Goal: Transaction & Acquisition: Purchase product/service

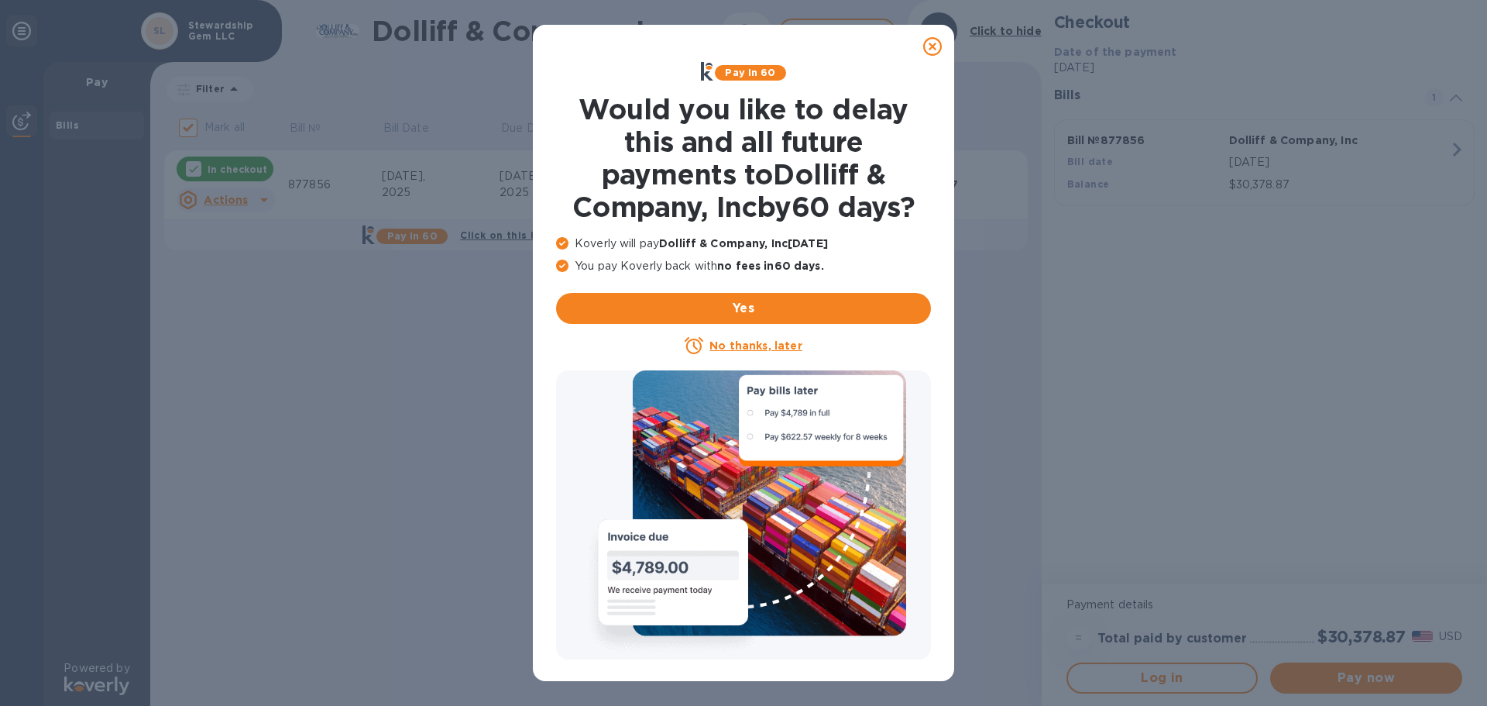
click at [936, 48] on icon at bounding box center [932, 46] width 19 height 19
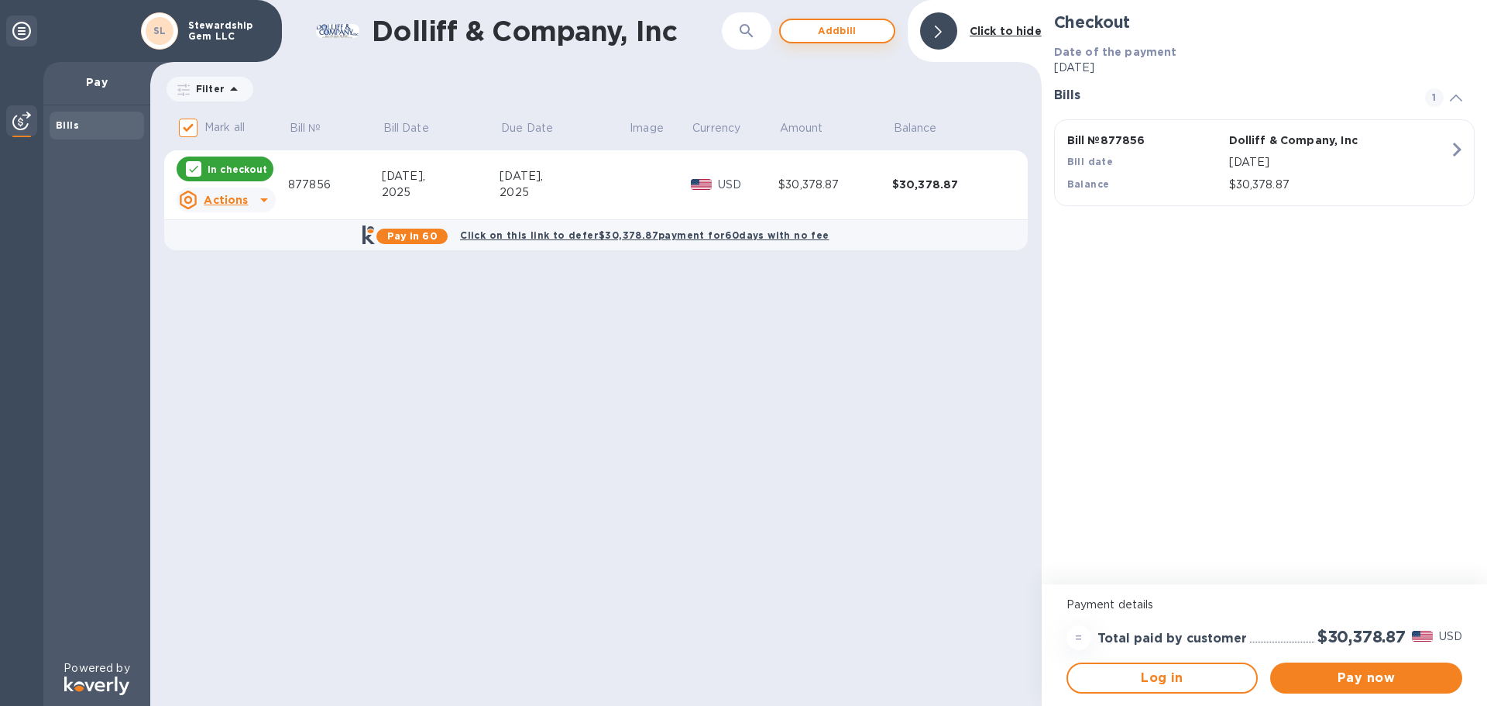
click at [846, 26] on span "Add bill" at bounding box center [837, 31] width 88 height 19
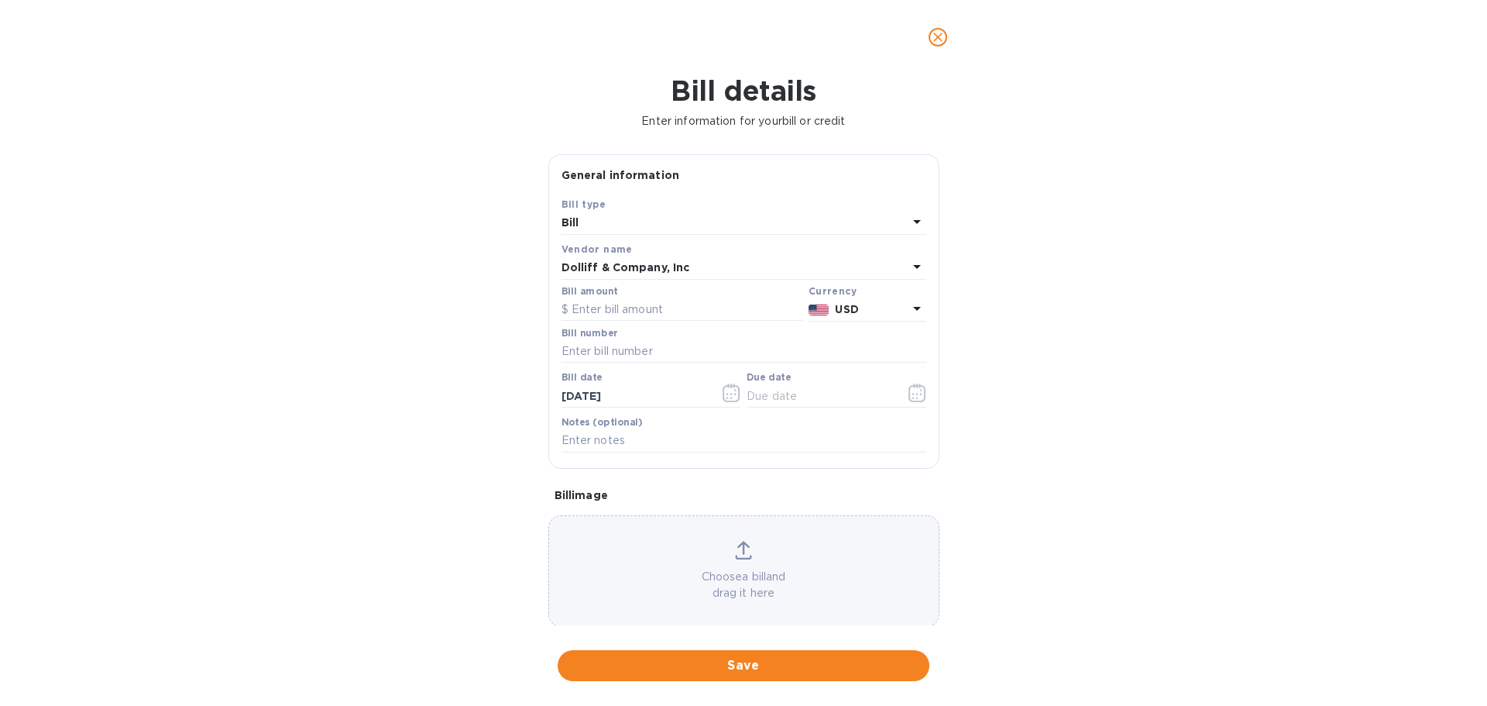
click at [638, 218] on div "Bill" at bounding box center [735, 223] width 346 height 22
click at [638, 218] on div "Bill type Bill Credit" at bounding box center [744, 268] width 365 height 115
click at [648, 272] on div "Bill" at bounding box center [738, 259] width 340 height 29
click at [691, 309] on input "text" at bounding box center [682, 309] width 241 height 23
type input "5,735.81"
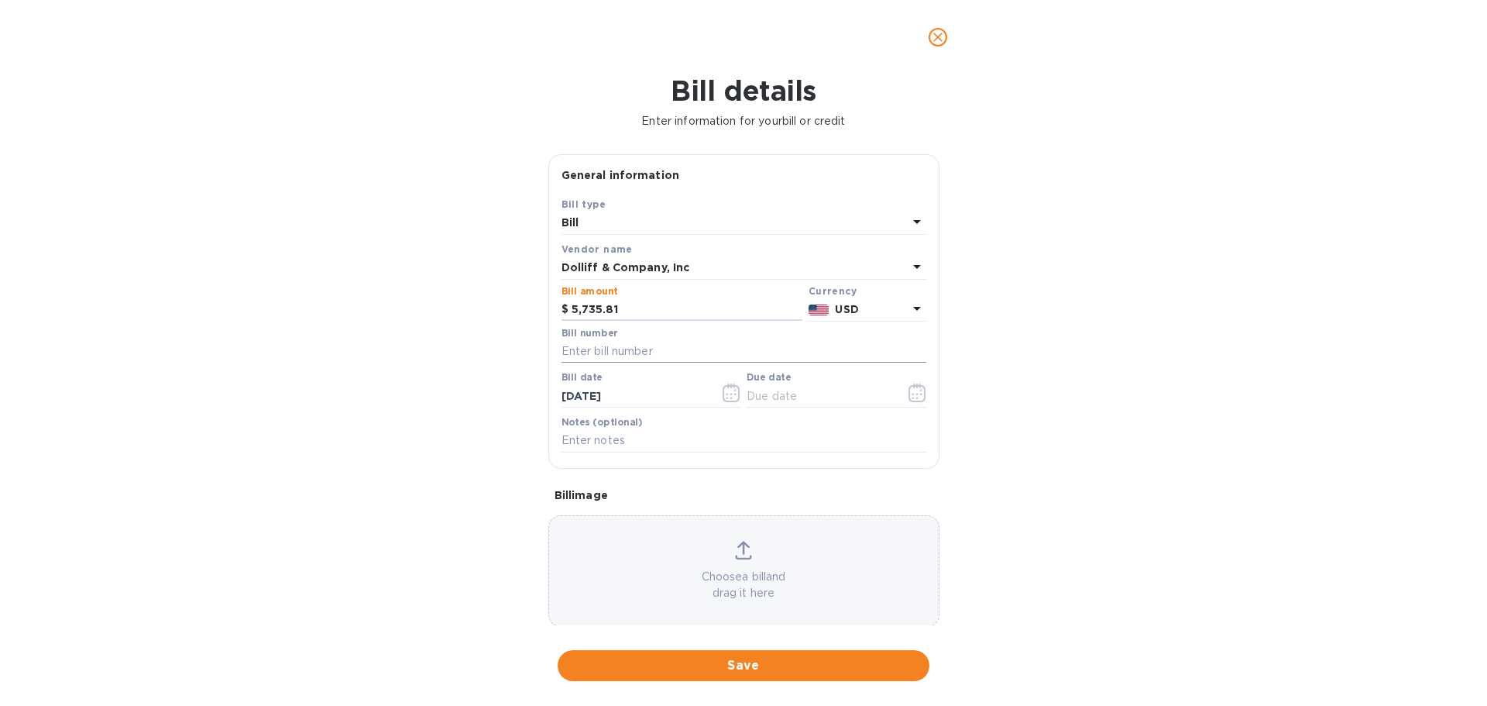
click at [648, 345] on input "text" at bounding box center [744, 351] width 365 height 23
type input "877857"
click at [731, 664] on span "Save" at bounding box center [743, 665] width 347 height 19
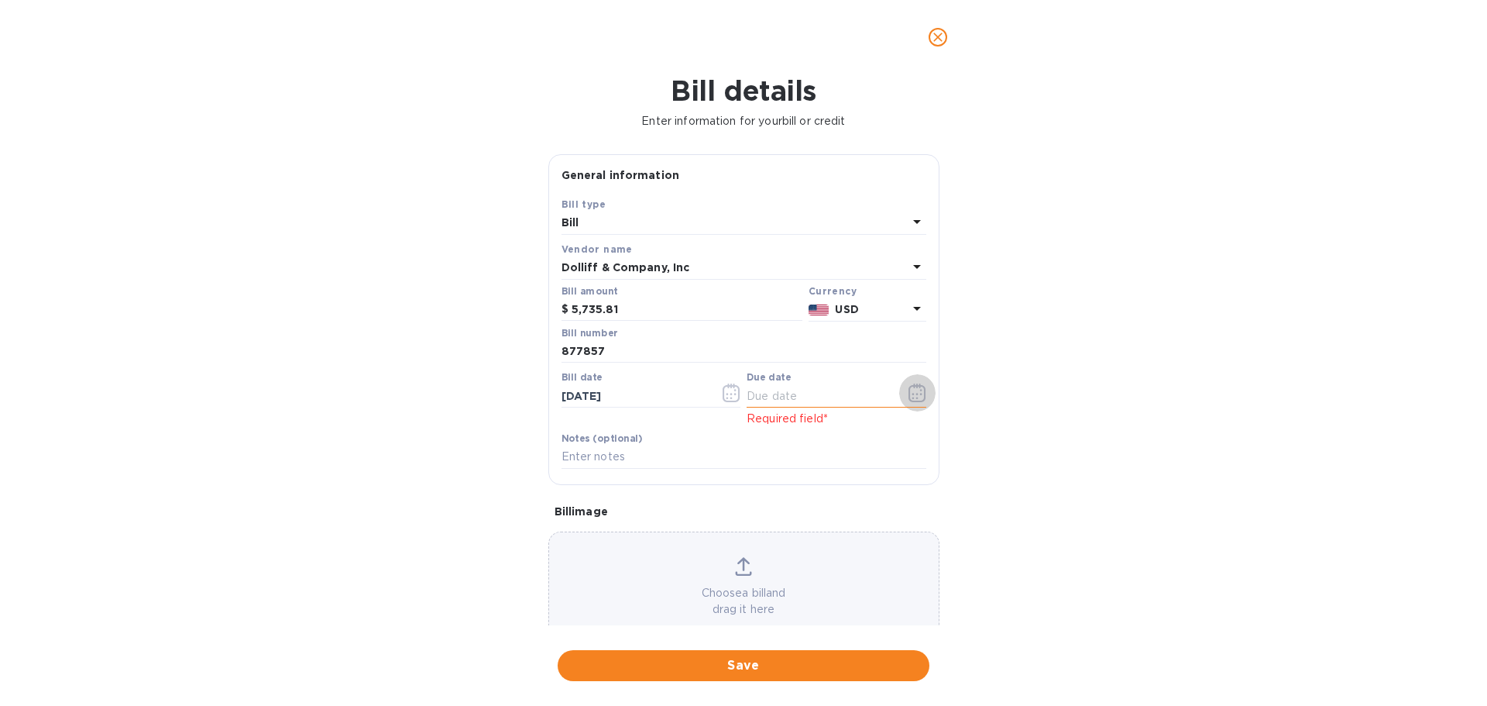
click at [912, 395] on icon "button" at bounding box center [918, 392] width 18 height 19
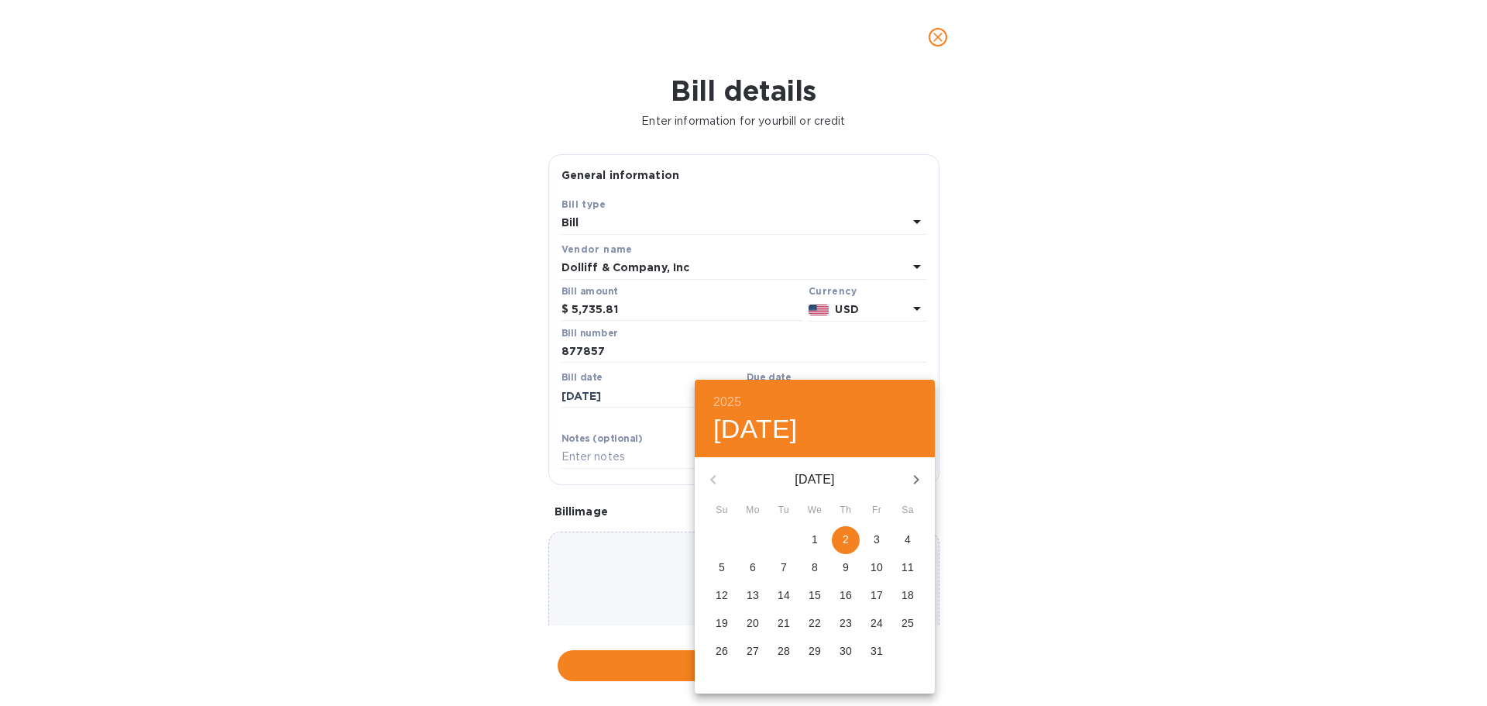
click at [878, 545] on p "3" at bounding box center [877, 538] width 6 height 15
type input "[DATE]"
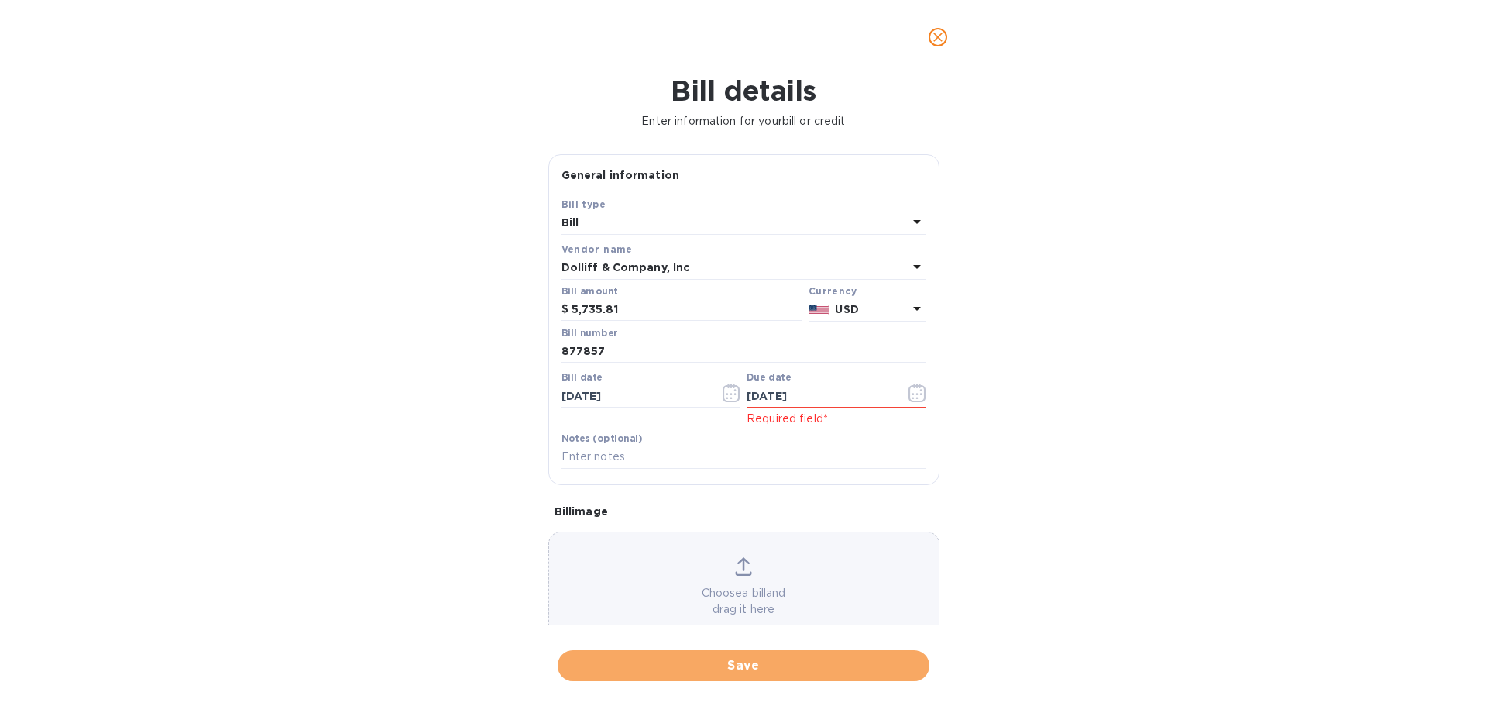
click at [734, 659] on span "Save" at bounding box center [743, 665] width 347 height 19
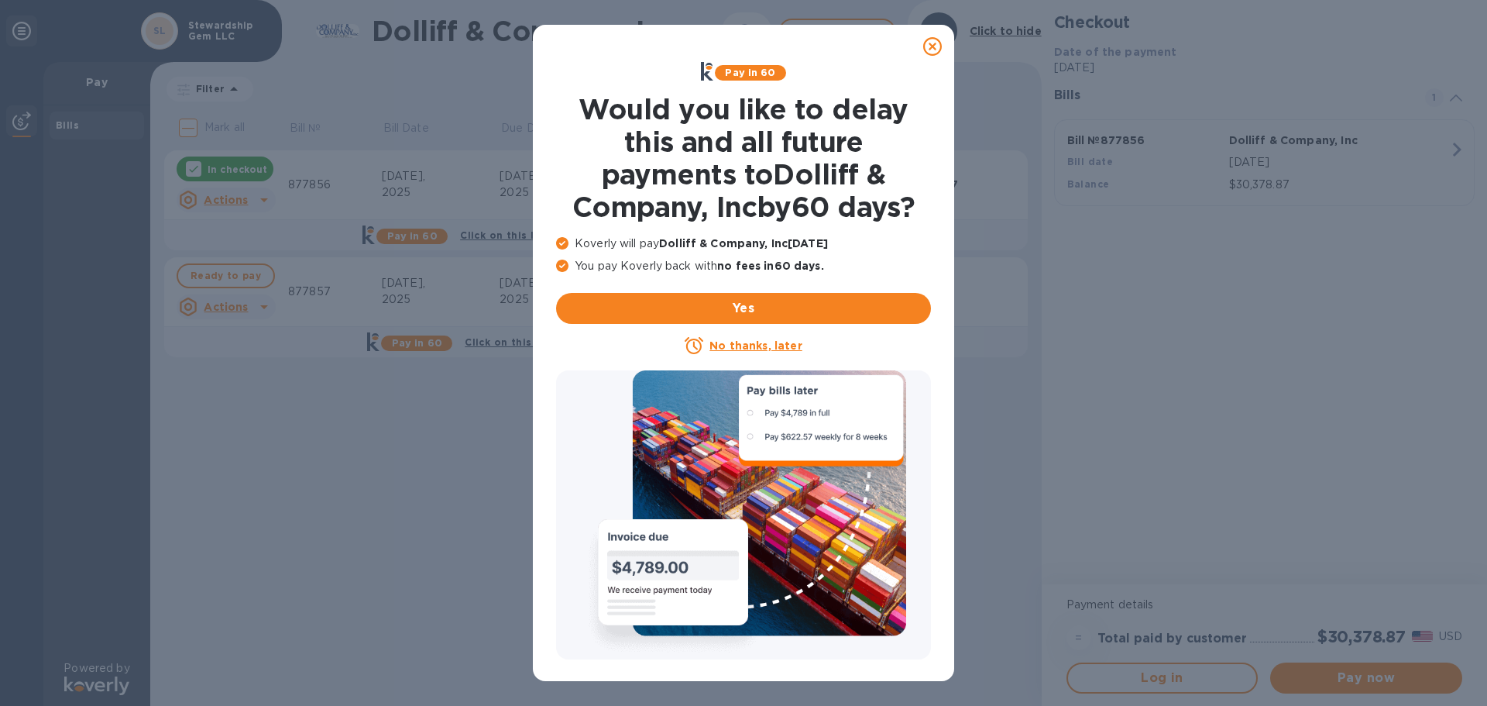
click at [928, 53] on icon at bounding box center [932, 46] width 19 height 19
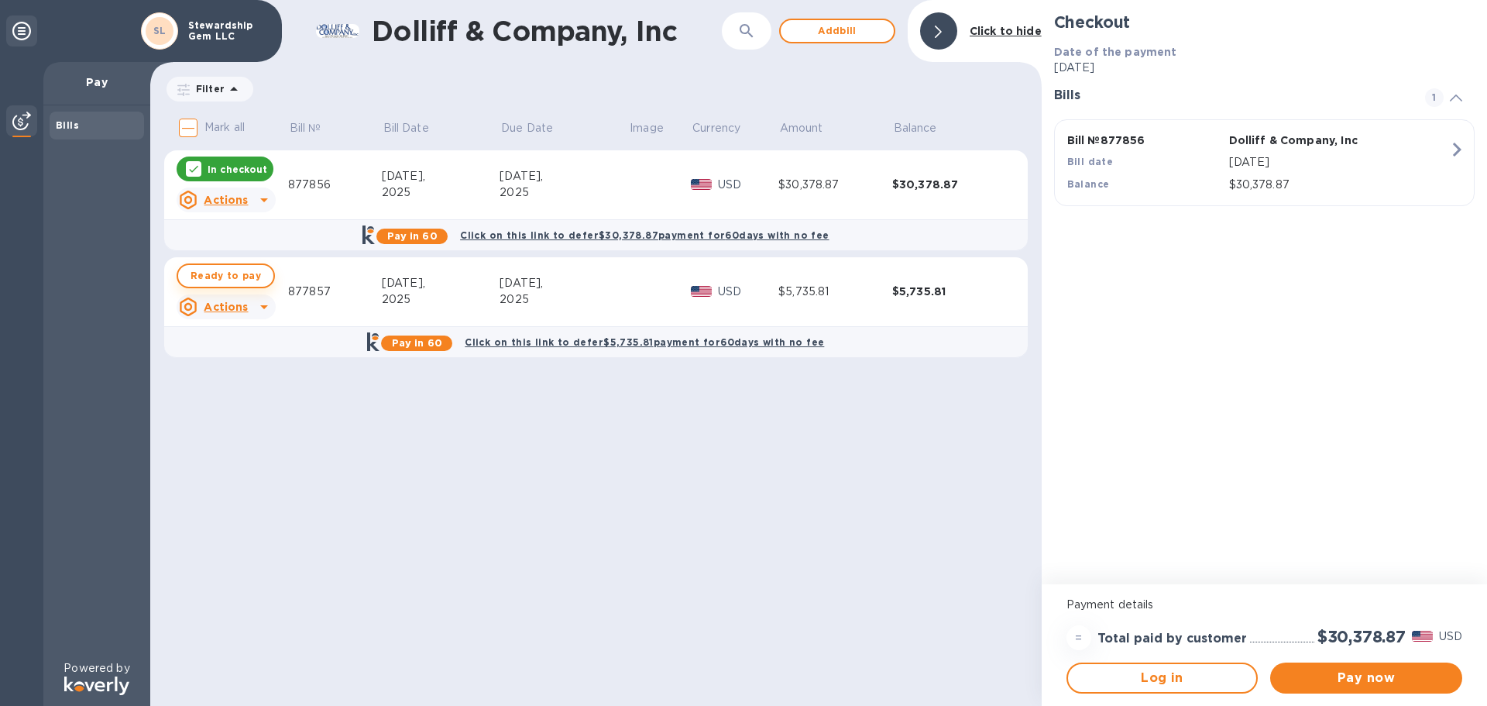
click at [226, 277] on span "Ready to pay" at bounding box center [226, 276] width 70 height 19
checkbox input "true"
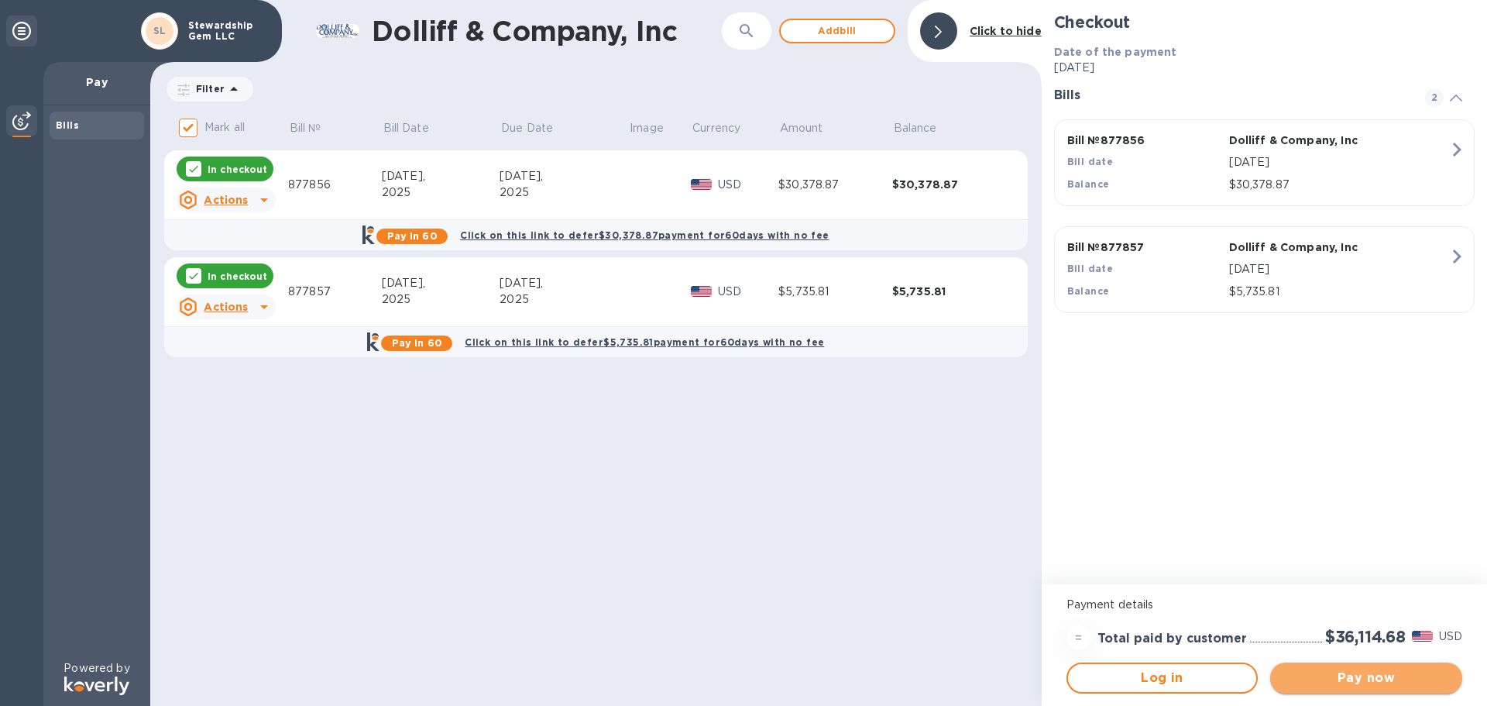
click at [1344, 686] on span "Pay now" at bounding box center [1366, 678] width 167 height 19
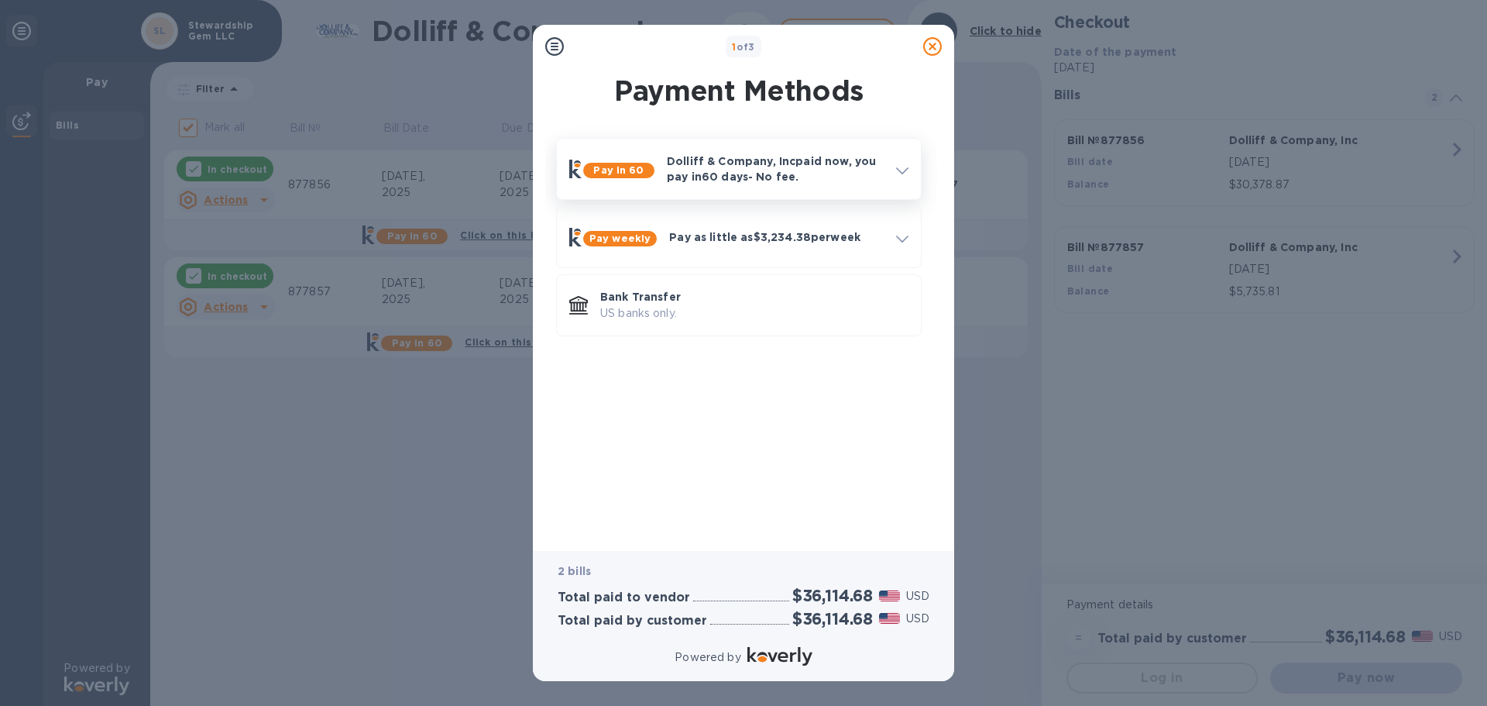
click at [833, 188] on div "Dolliff & Company, Inc paid now, you pay [DATE] - No fee." at bounding box center [775, 168] width 229 height 43
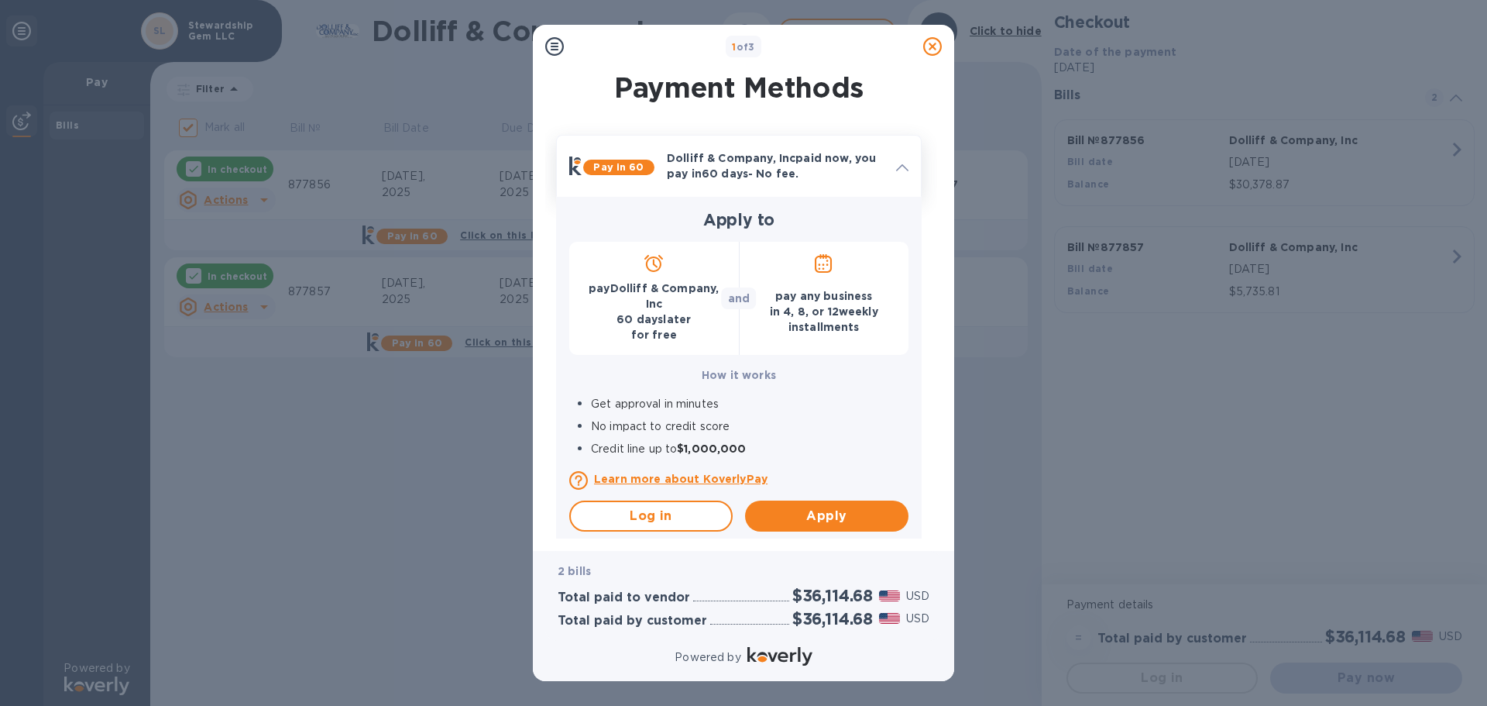
click at [833, 181] on p "Dolliff & Company, Inc paid now, you pay [DATE] - No fee." at bounding box center [775, 165] width 217 height 31
